Goal: Task Accomplishment & Management: Use online tool/utility

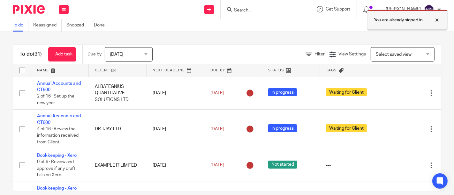
click at [435, 19] on div at bounding box center [431, 20] width 17 height 8
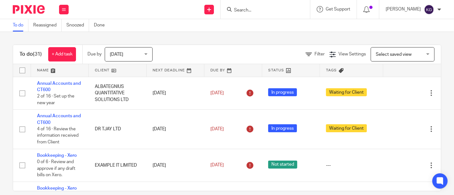
click at [233, 9] on input "Search" at bounding box center [261, 11] width 57 height 6
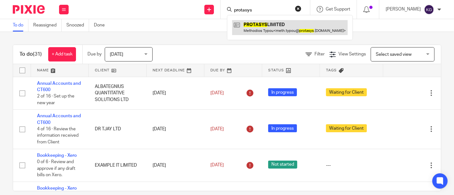
type input "protasys"
click at [253, 23] on link at bounding box center [289, 27] width 115 height 15
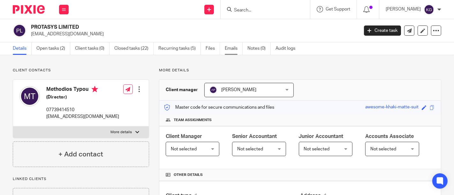
click at [229, 49] on link "Emails" at bounding box center [234, 48] width 18 height 12
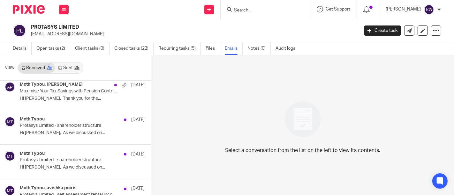
scroll to position [1252, 0]
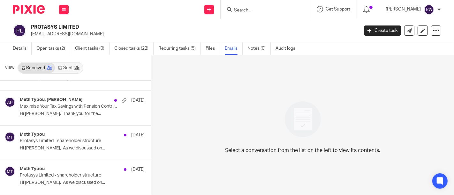
click at [74, 67] on div "25" at bounding box center [76, 68] width 5 height 4
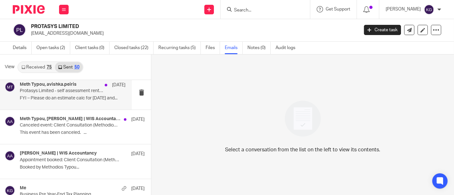
scroll to position [1382, 0]
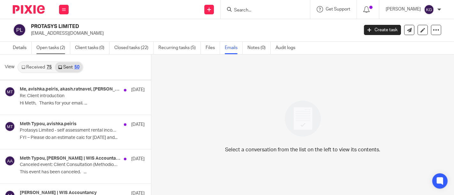
click at [58, 45] on link "Open tasks (2)" at bounding box center [53, 48] width 34 height 12
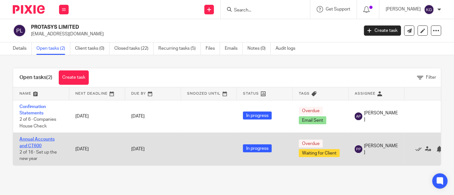
click at [40, 137] on link "Annual Accounts and CT600" at bounding box center [36, 142] width 35 height 11
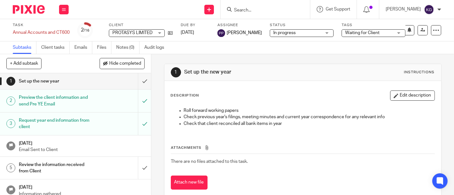
click at [56, 105] on h1 "Preview the client information and send Pre YE Email" at bounding box center [56, 101] width 75 height 16
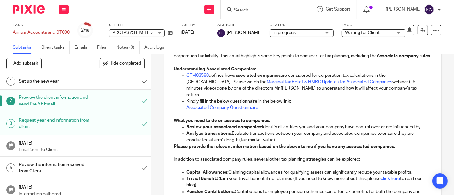
scroll to position [106, 0]
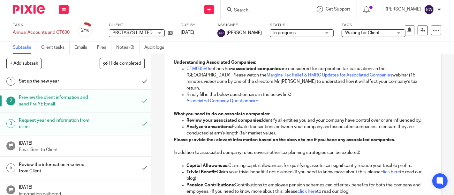
click at [65, 129] on h1 "Request year end information from client" at bounding box center [56, 124] width 75 height 16
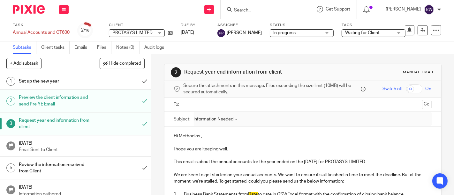
click at [49, 100] on h1 "Preview the client information and send Pre YE Email" at bounding box center [56, 101] width 75 height 16
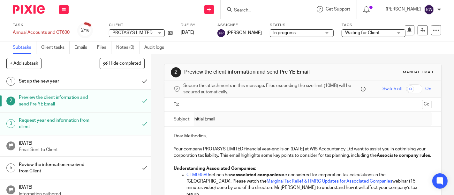
scroll to position [35, 0]
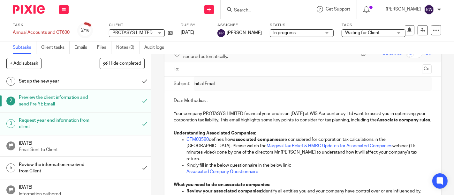
drag, startPoint x: 88, startPoint y: 46, endPoint x: 97, endPoint y: 55, distance: 12.4
click at [88, 46] on link "Emails" at bounding box center [83, 47] width 18 height 12
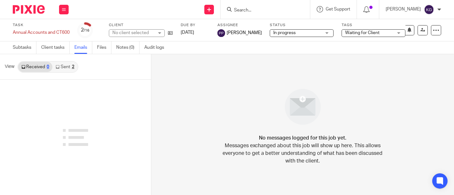
click at [68, 66] on link "Sent 2" at bounding box center [64, 67] width 25 height 10
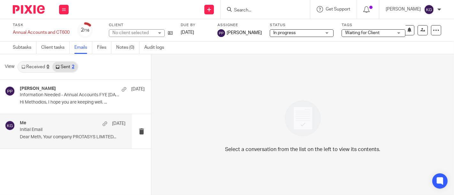
click at [54, 133] on div "Me [DATE] Initial Email Dear Meth, Your company PROTASYS LIMITED..." at bounding box center [73, 131] width 106 height 21
